Goal: Task Accomplishment & Management: Manage account settings

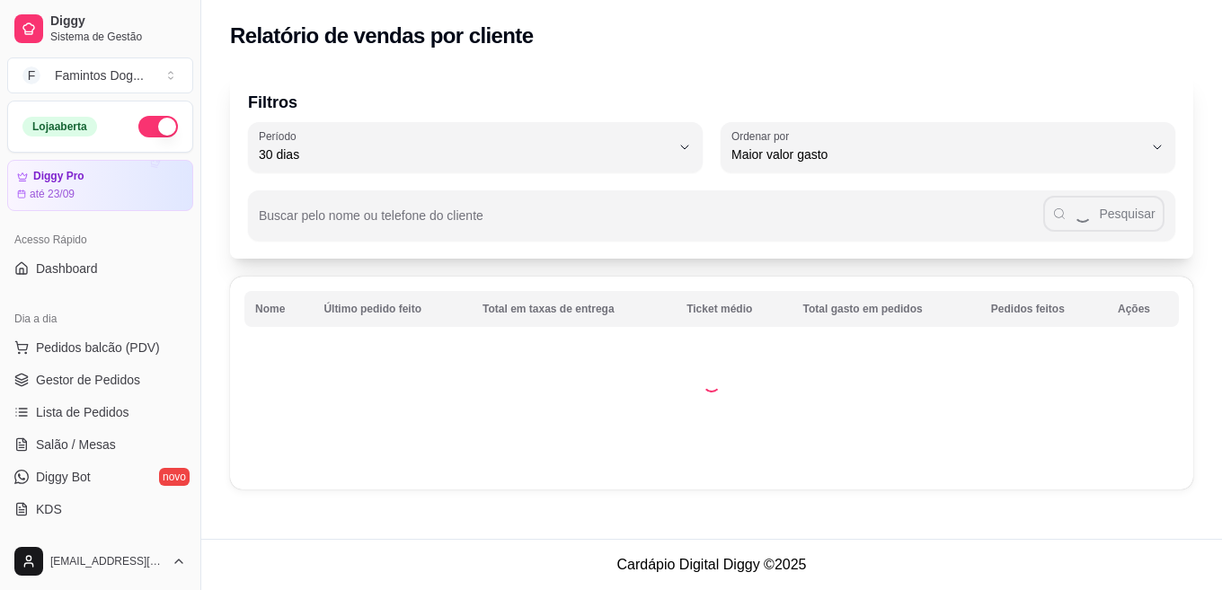
select select "30"
select select "HIGHEST_TOTAL_SPENT_WITH_ORDERS"
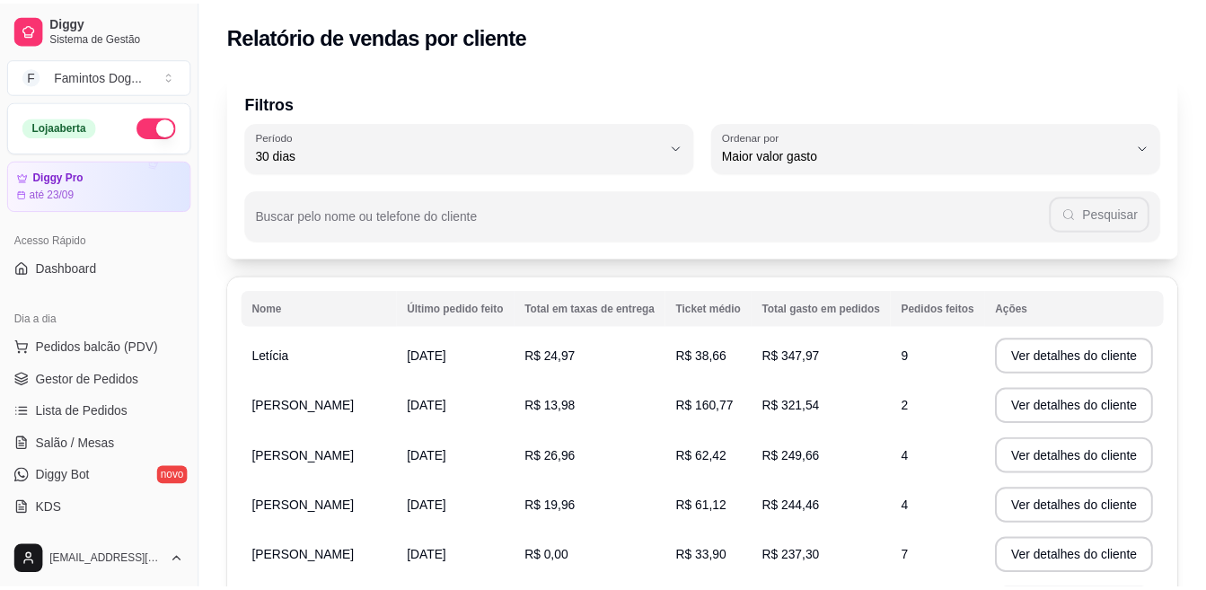
scroll to position [240, 0]
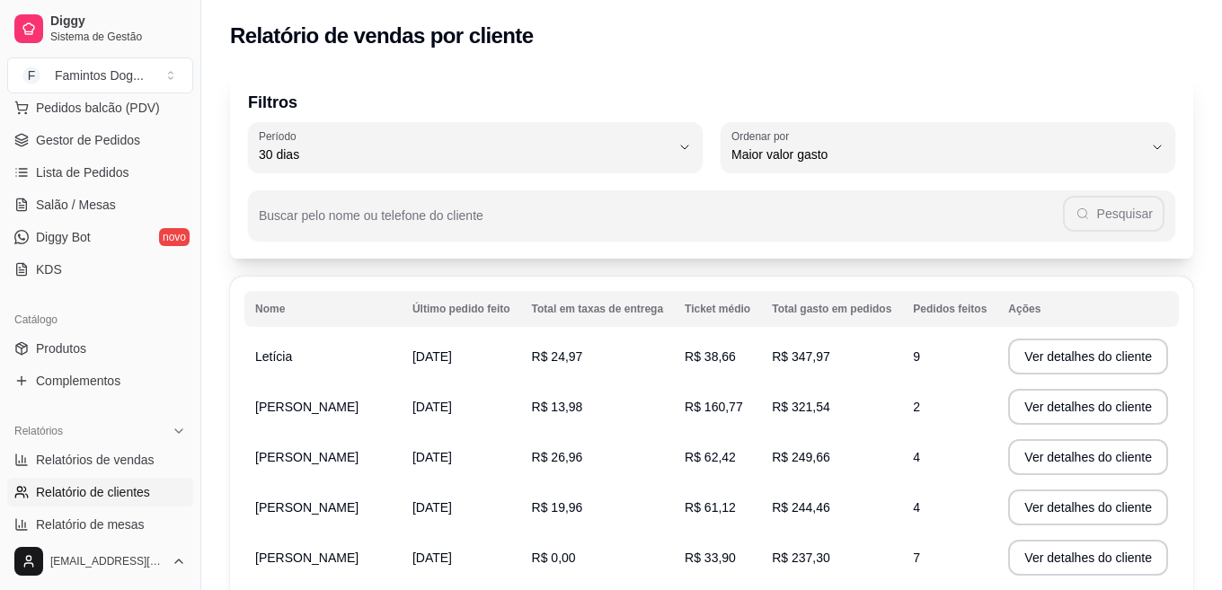
select select "ALL"
select select "0"
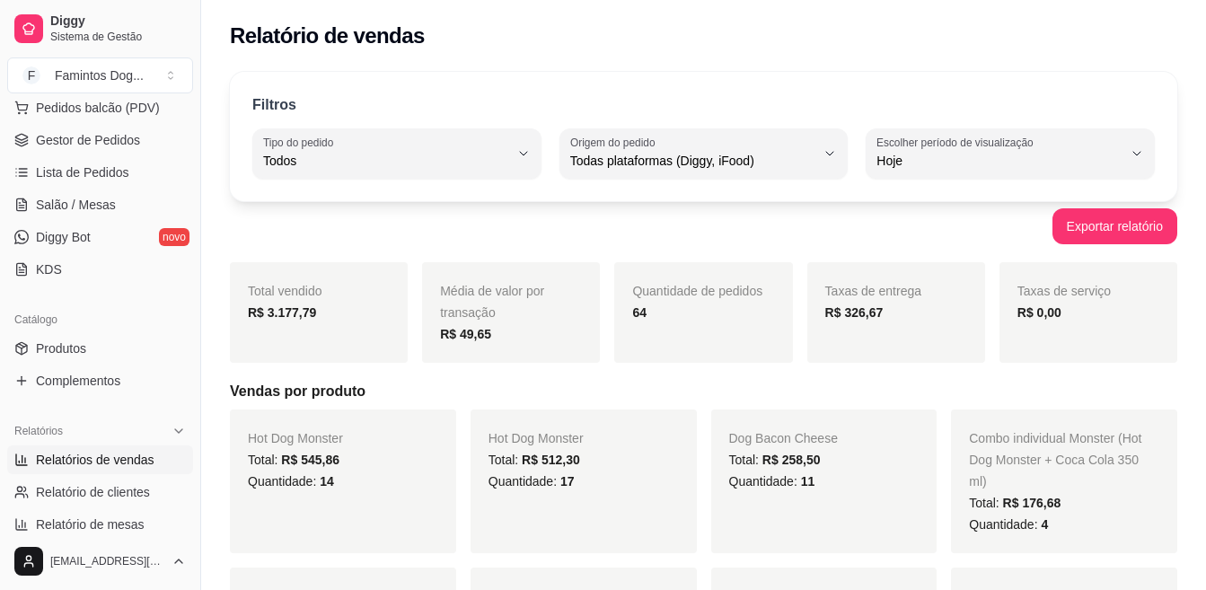
scroll to position [119, 0]
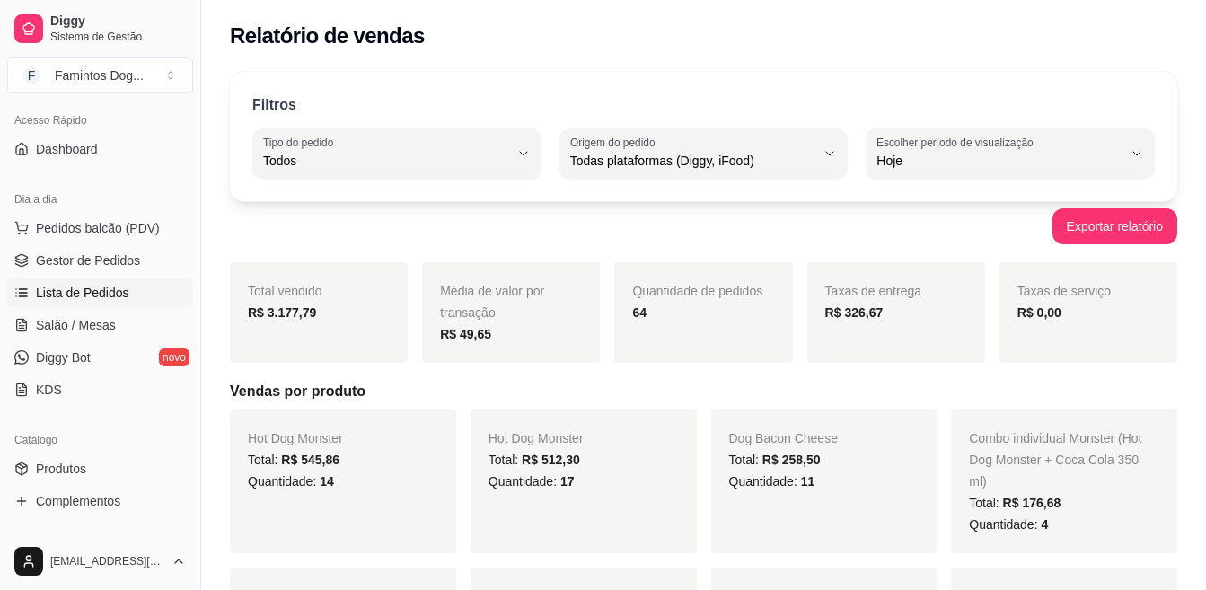
click at [81, 285] on span "Lista de Pedidos" at bounding box center [82, 293] width 93 height 18
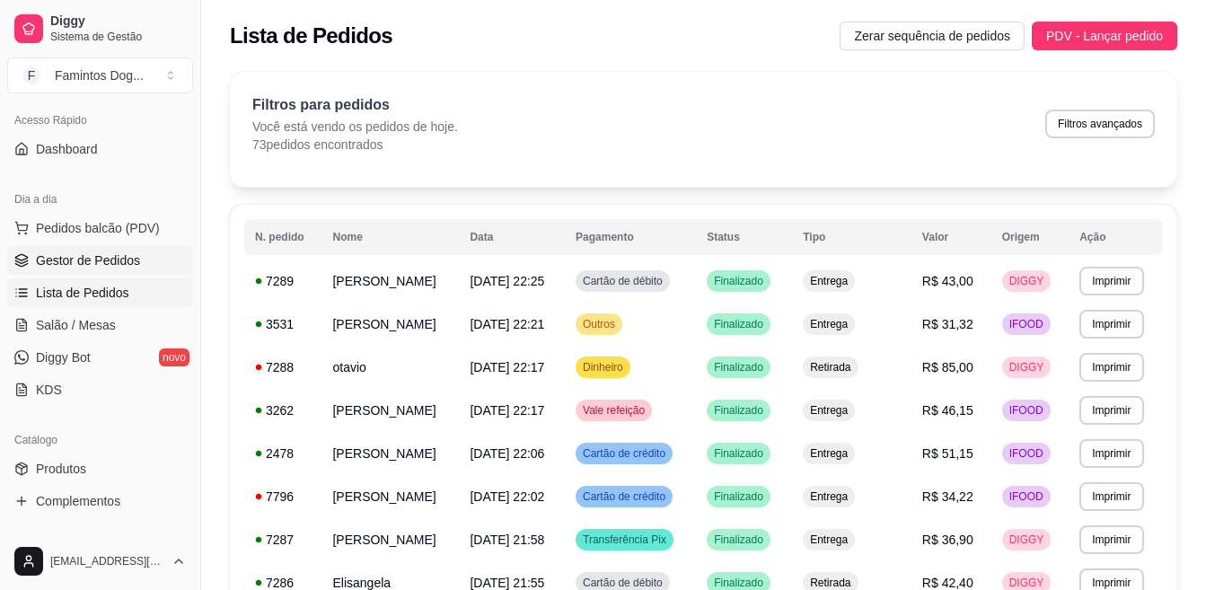
click at [90, 251] on link "Gestor de Pedidos" at bounding box center [100, 260] width 186 height 29
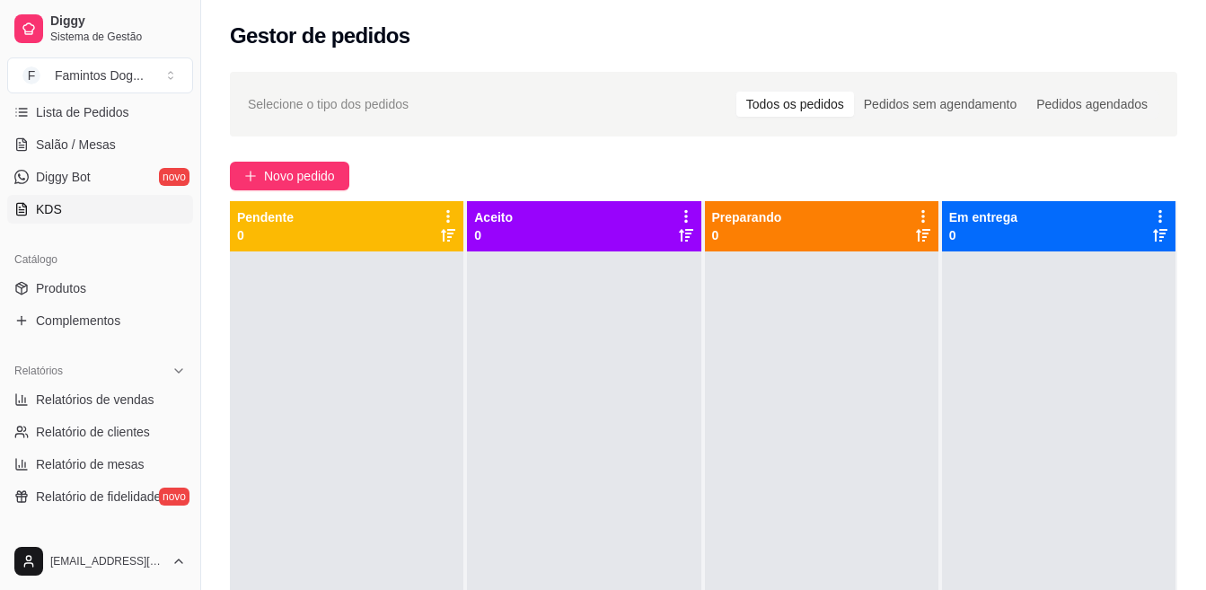
scroll to position [359, 0]
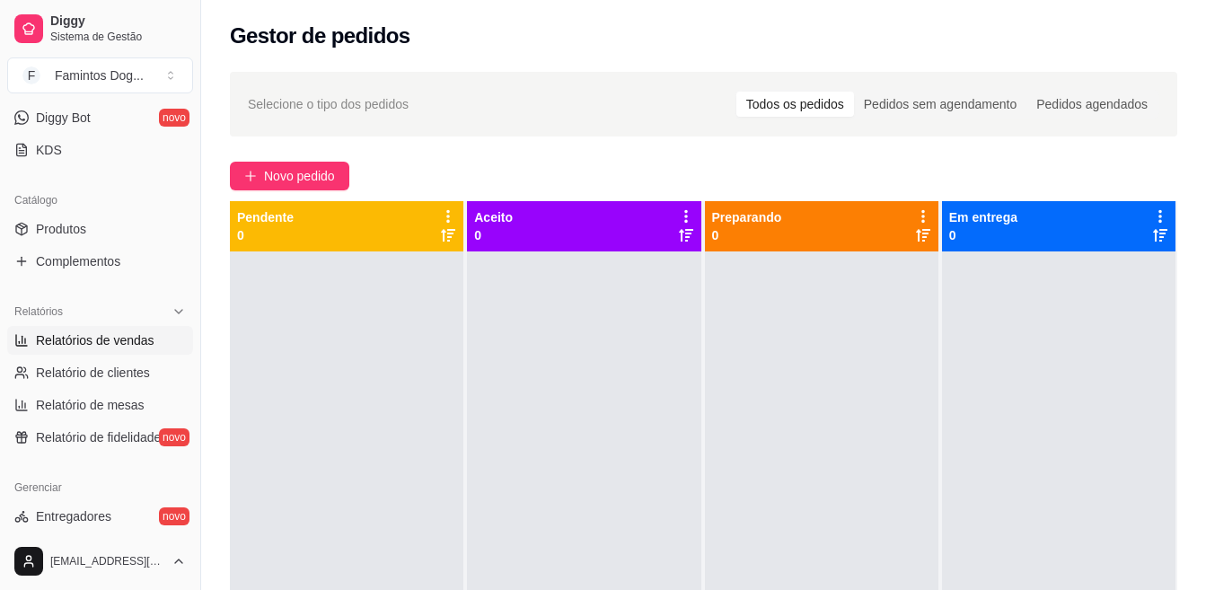
click at [119, 334] on span "Relatórios de vendas" at bounding box center [95, 340] width 119 height 18
select select "ALL"
select select "0"
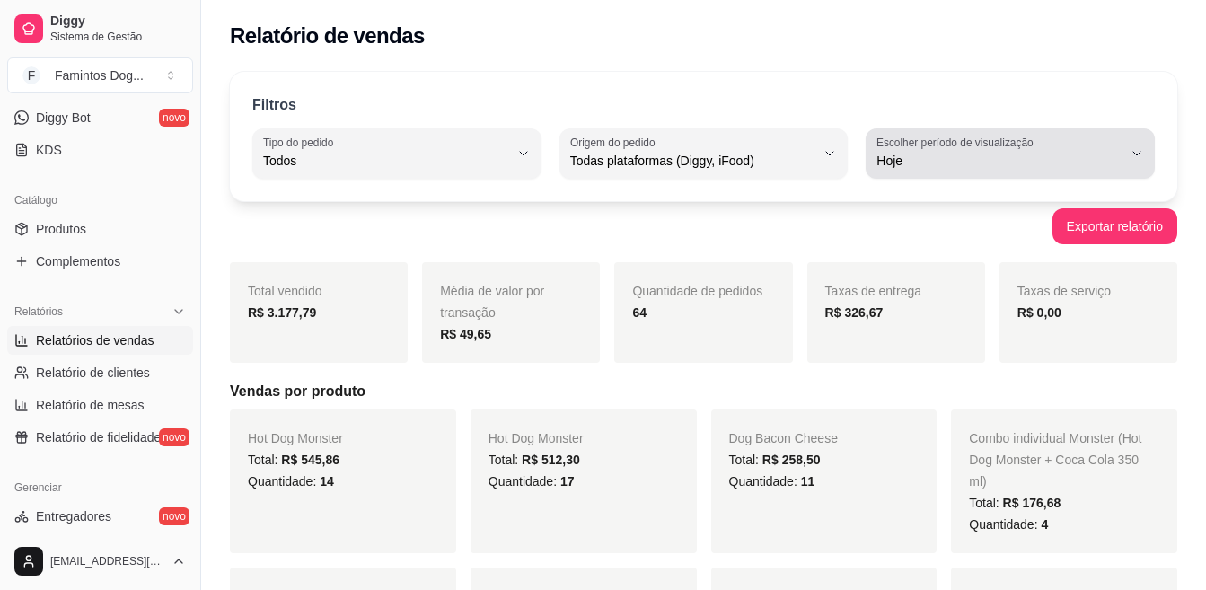
click at [1119, 155] on span "Hoje" at bounding box center [1000, 161] width 246 height 18
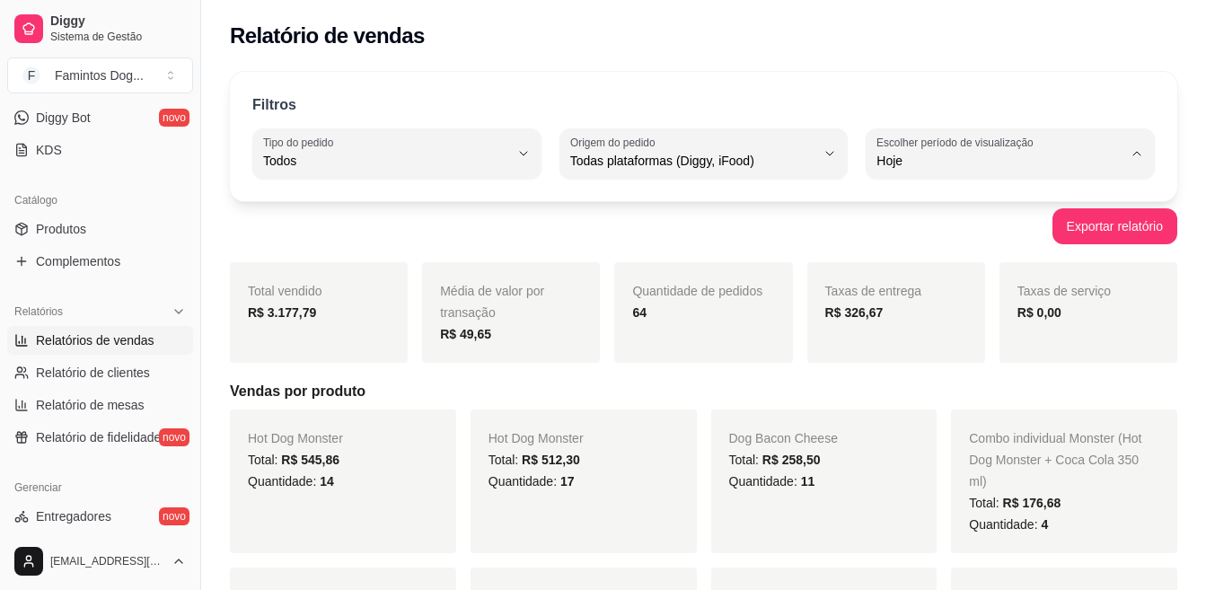
click at [990, 232] on span "Ontem" at bounding box center [1002, 233] width 233 height 17
type input "1"
select select "1"
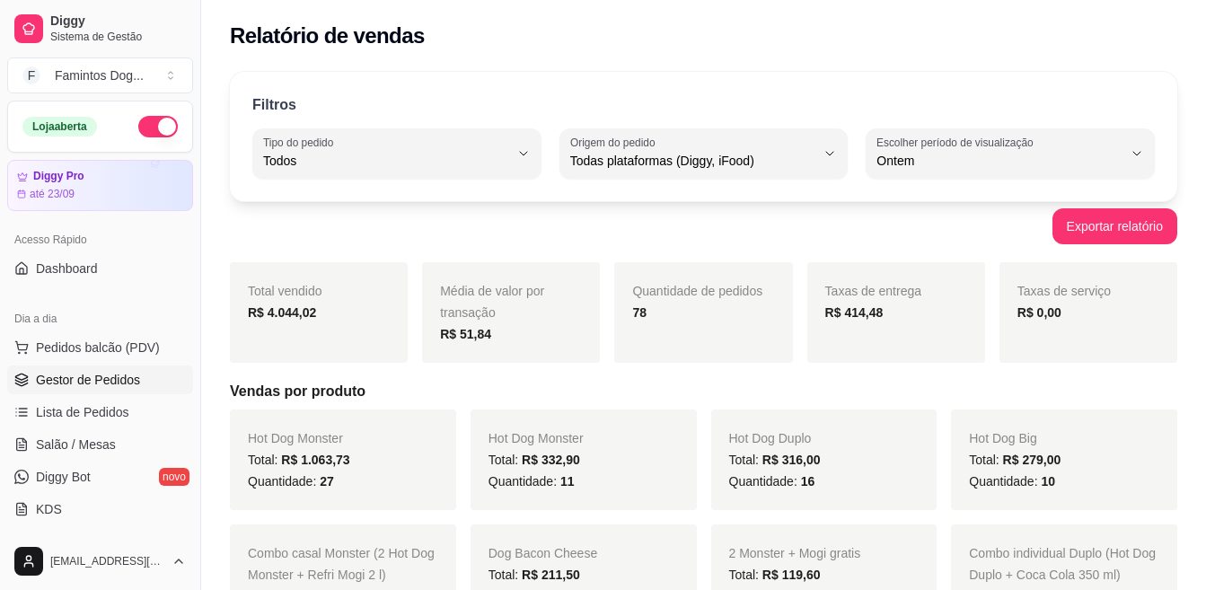
click at [113, 376] on span "Gestor de Pedidos" at bounding box center [88, 380] width 104 height 18
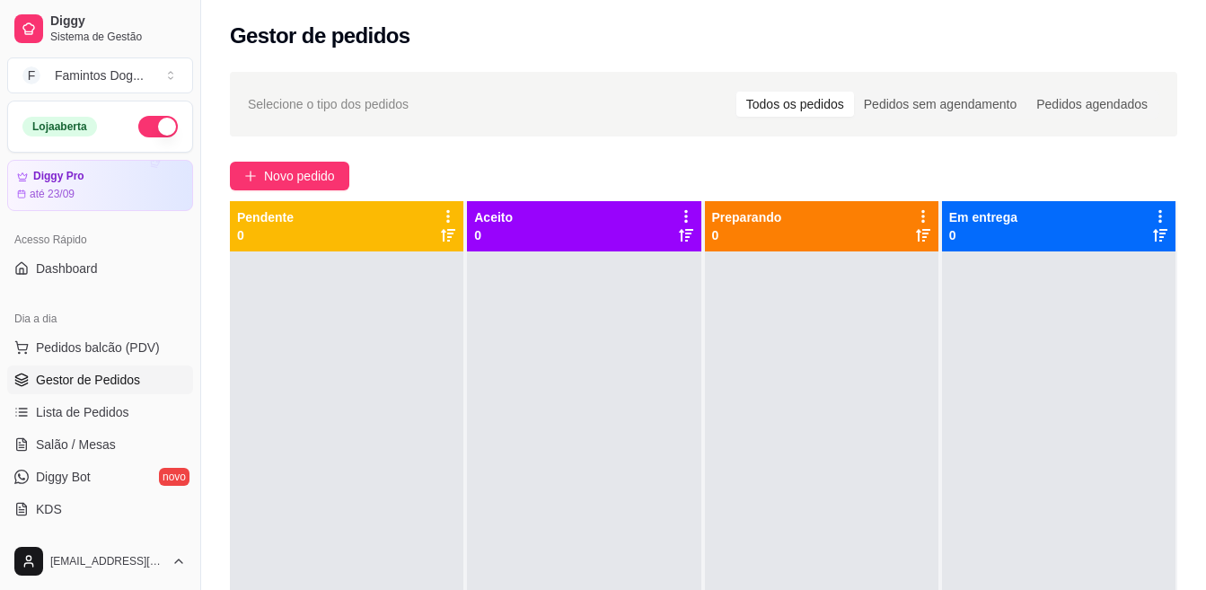
click at [139, 124] on button "button" at bounding box center [158, 127] width 40 height 22
click at [199, 105] on button "Toggle Sidebar" at bounding box center [200, 295] width 14 height 590
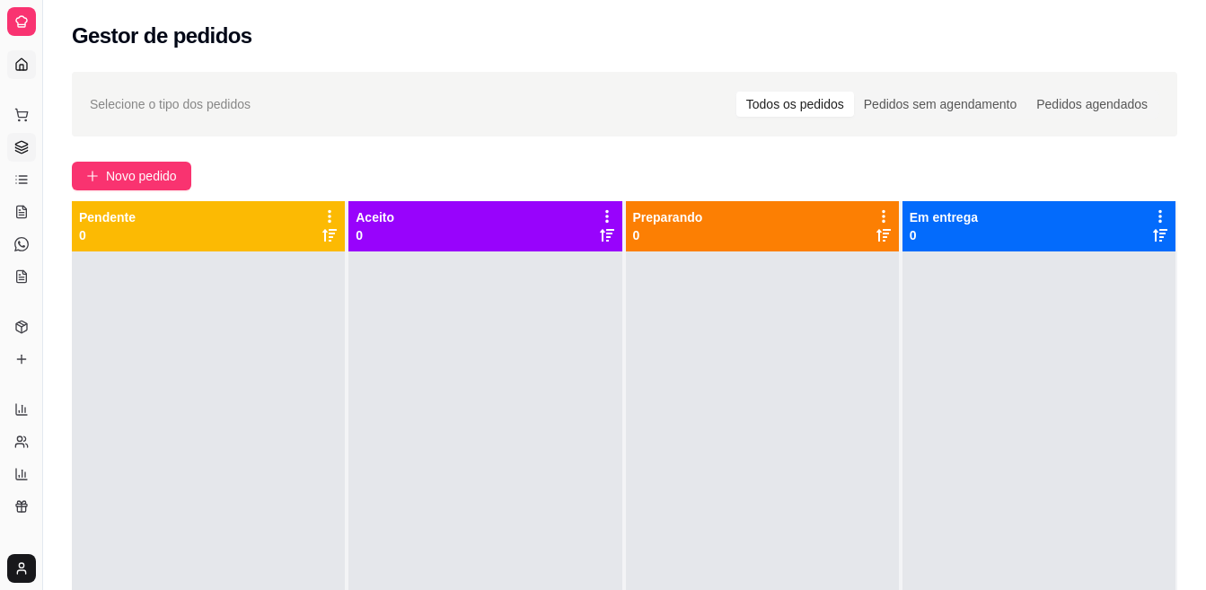
click at [24, 61] on icon at bounding box center [21, 64] width 11 height 12
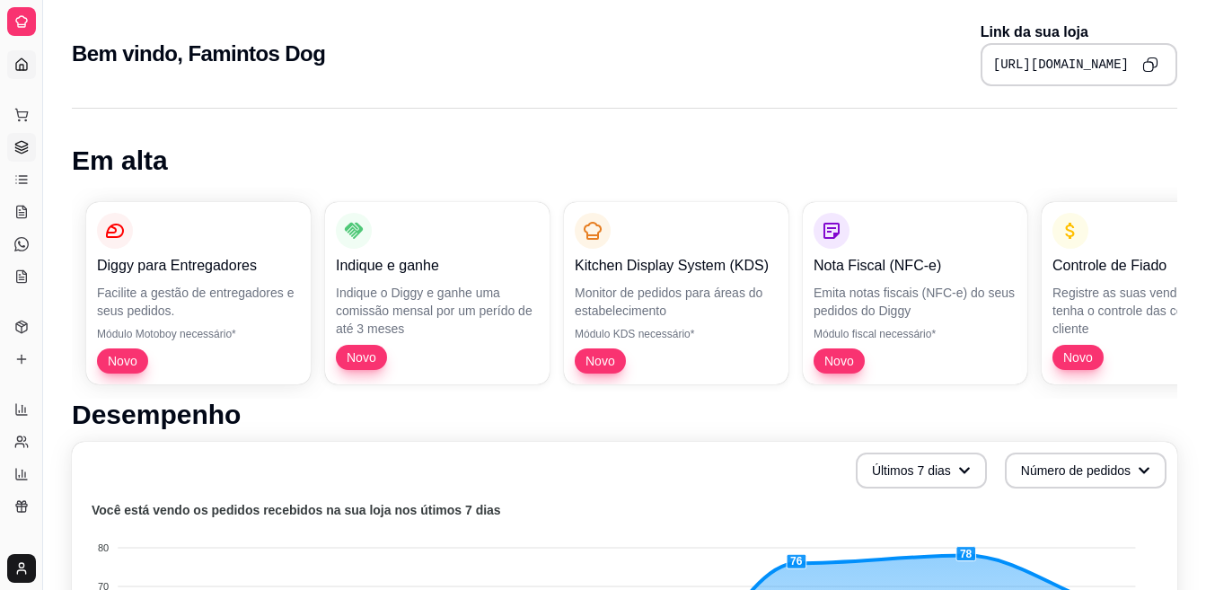
click at [15, 137] on link "Gestor de Pedidos" at bounding box center [21, 147] width 29 height 29
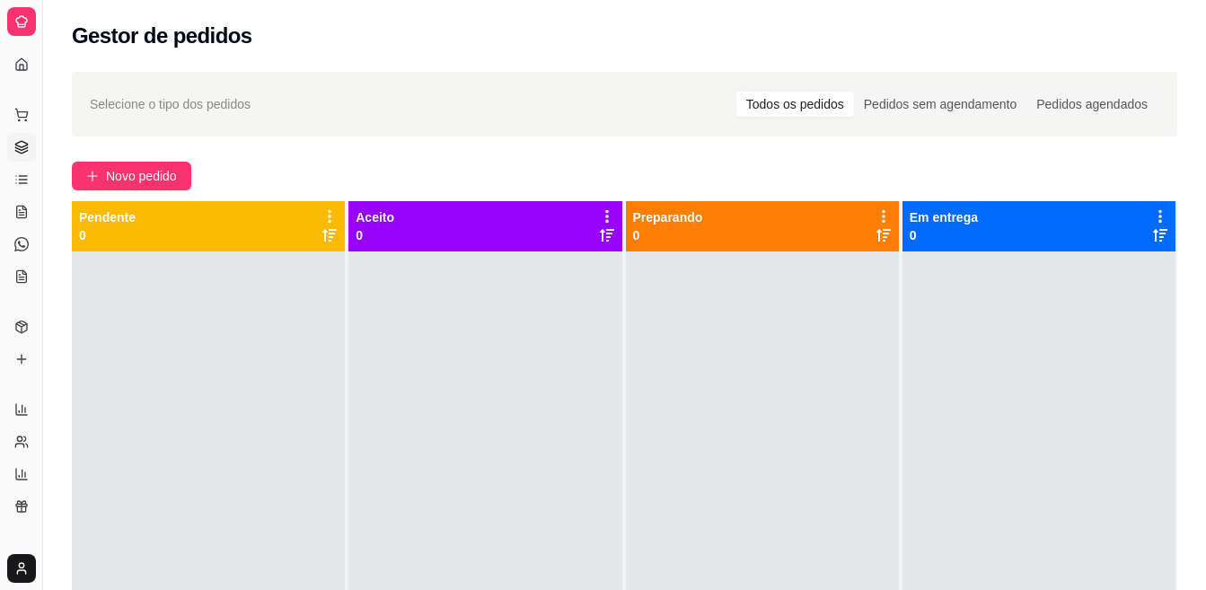
click at [12, 49] on div "Acesso Rápido" at bounding box center [21, 36] width 28 height 29
click at [15, 56] on link "Dashboard" at bounding box center [21, 64] width 29 height 29
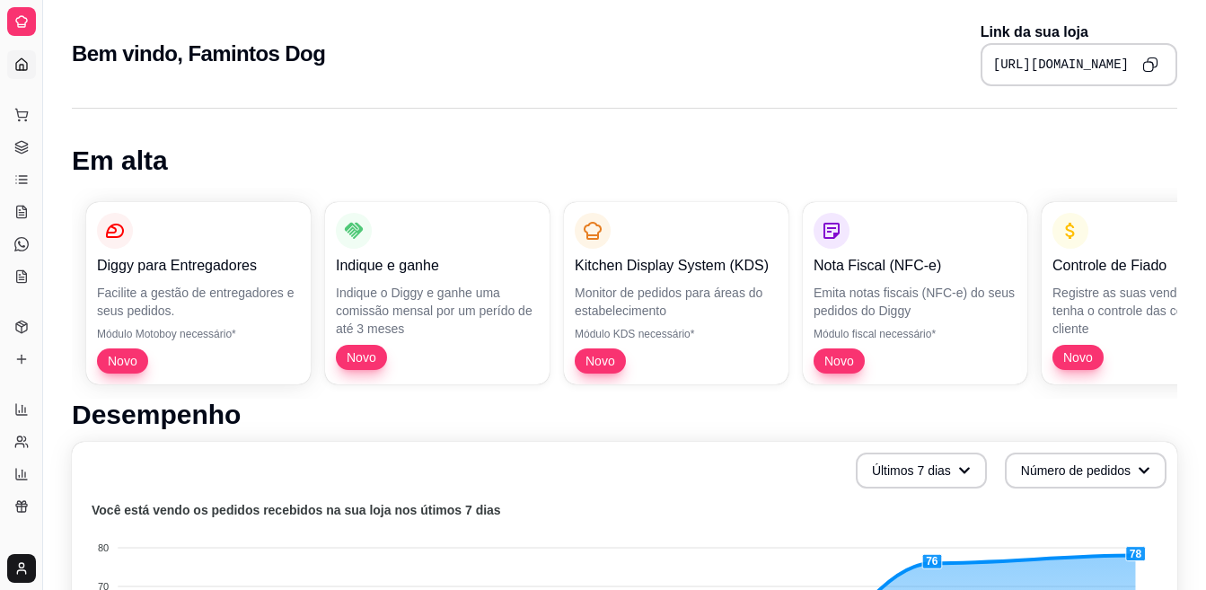
click at [15, 64] on icon at bounding box center [21, 64] width 14 height 14
click at [26, 61] on icon at bounding box center [21, 64] width 14 height 14
